Goal: Task Accomplishment & Management: Use online tool/utility

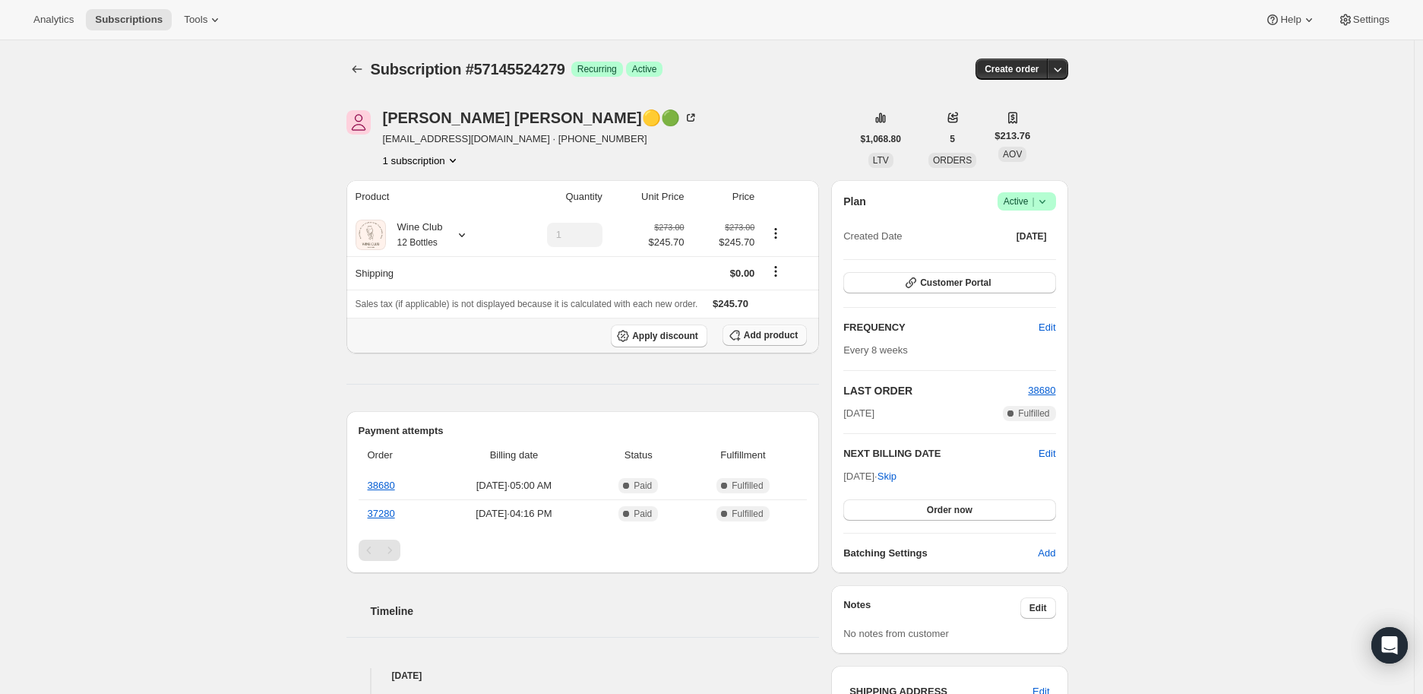
click at [779, 334] on span "Add product" at bounding box center [771, 335] width 54 height 12
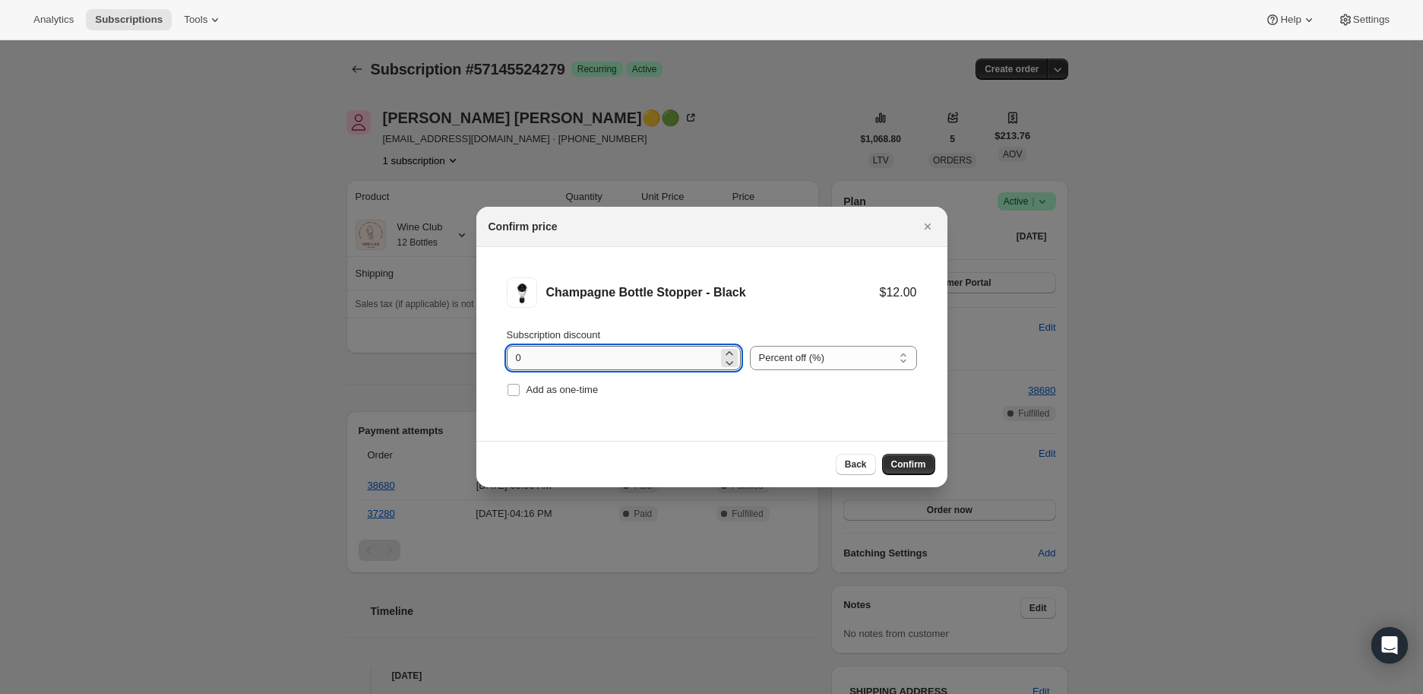
click at [635, 358] on input "0" at bounding box center [612, 358] width 211 height 24
type input "100"
click at [515, 394] on input "Add as one-time" at bounding box center [514, 390] width 12 height 12
checkbox input "true"
click at [917, 458] on span "Confirm" at bounding box center [908, 464] width 35 height 12
